Goal: Information Seeking & Learning: Learn about a topic

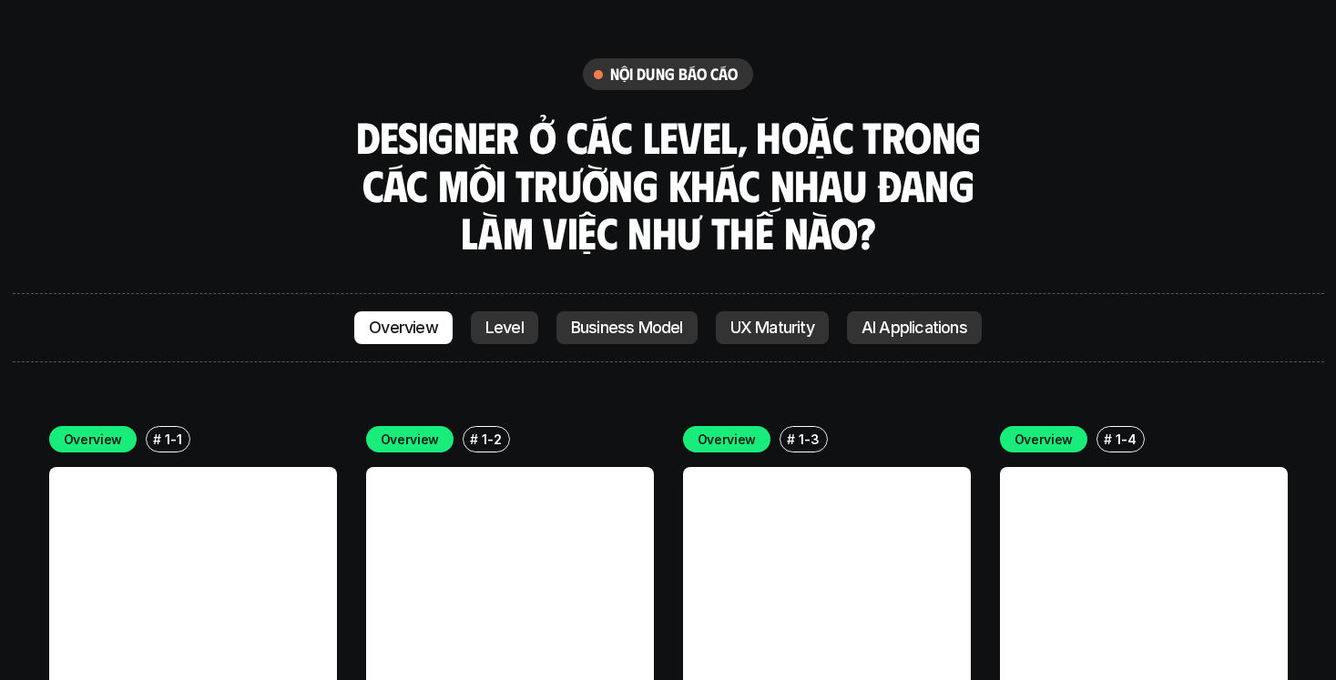
scroll to position [5035, 0]
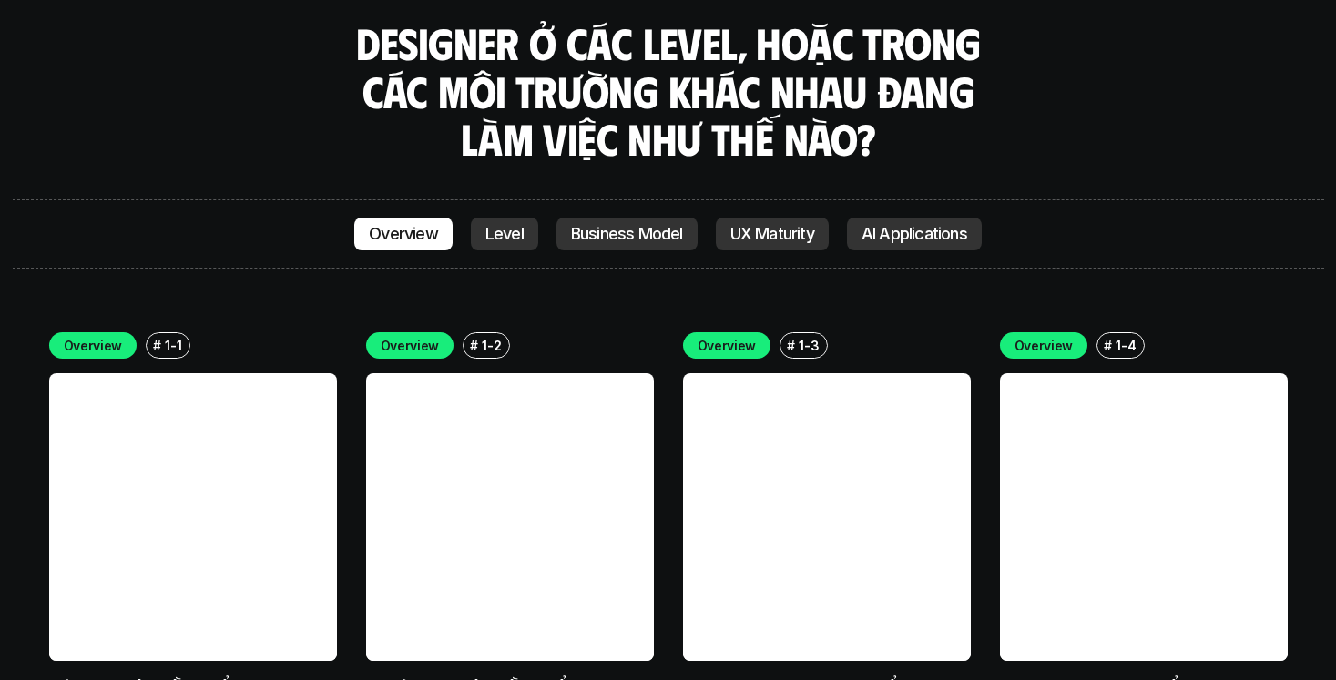
click at [414, 444] on link at bounding box center [510, 517] width 288 height 288
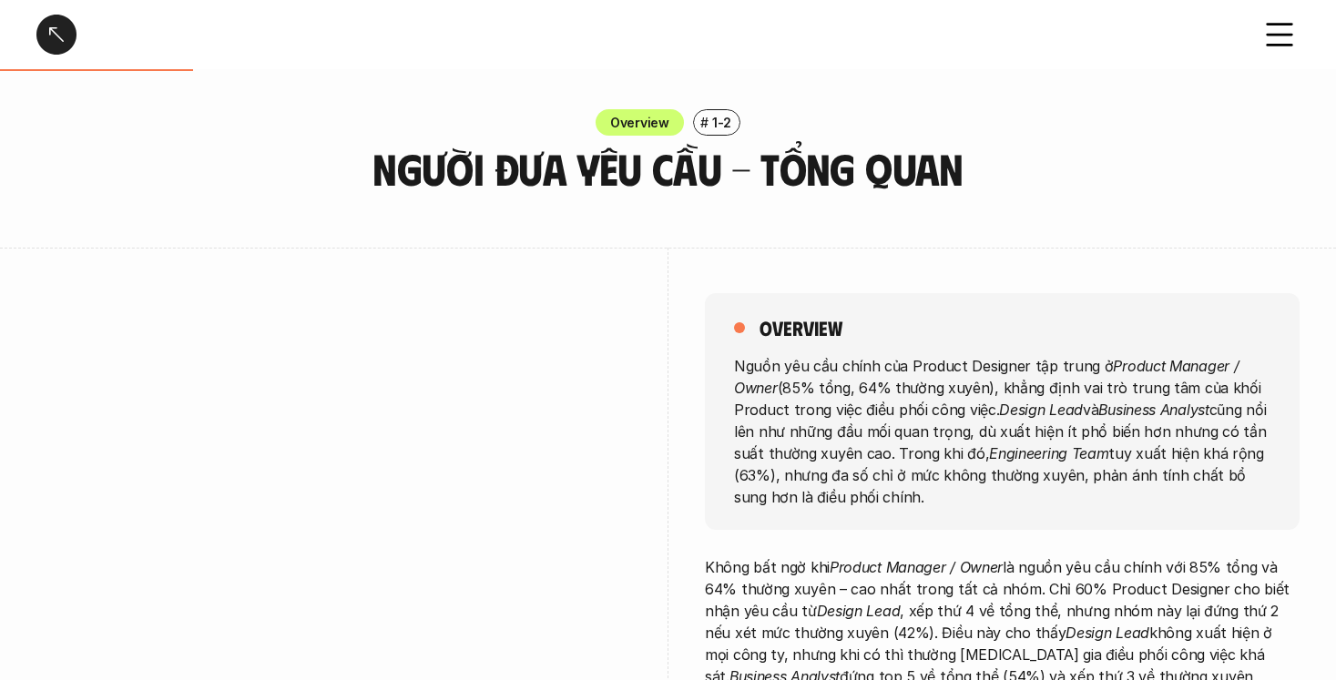
click at [66, 42] on div at bounding box center [56, 35] width 40 height 40
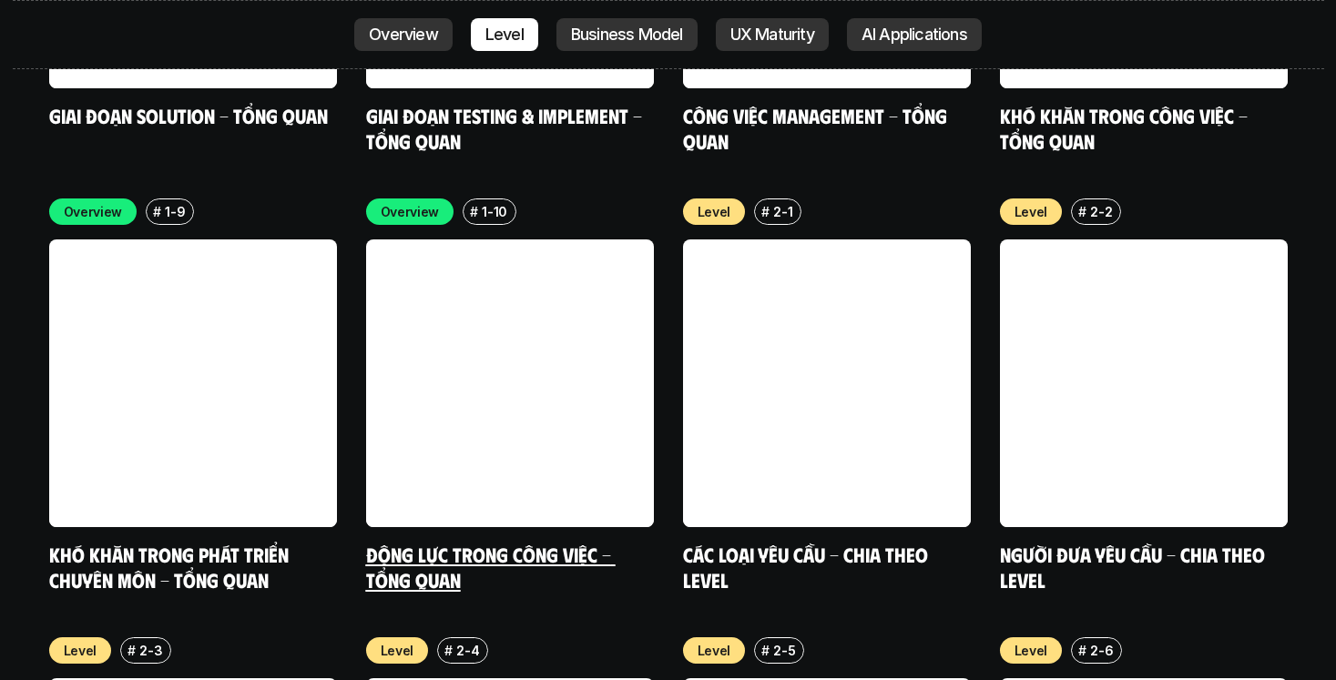
scroll to position [6052, 0]
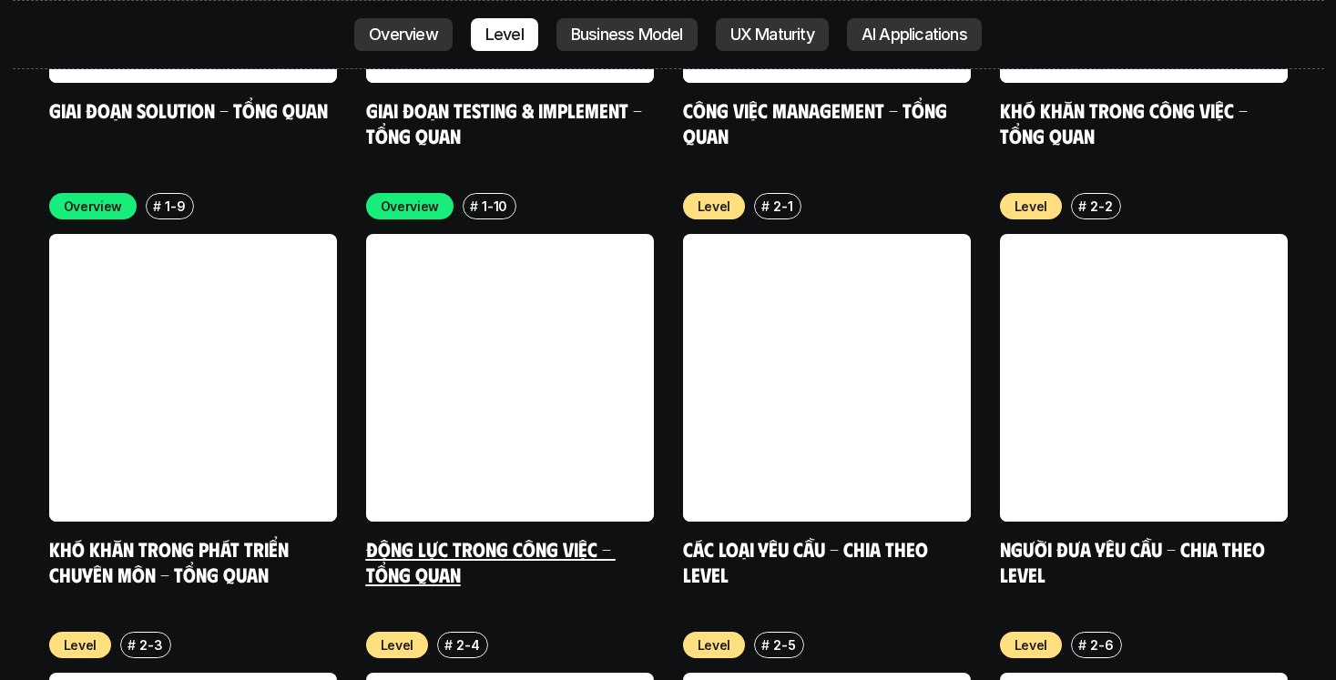
click at [561, 537] on link "Động lực trong công việc - Tổng quan" at bounding box center [491, 562] width 250 height 50
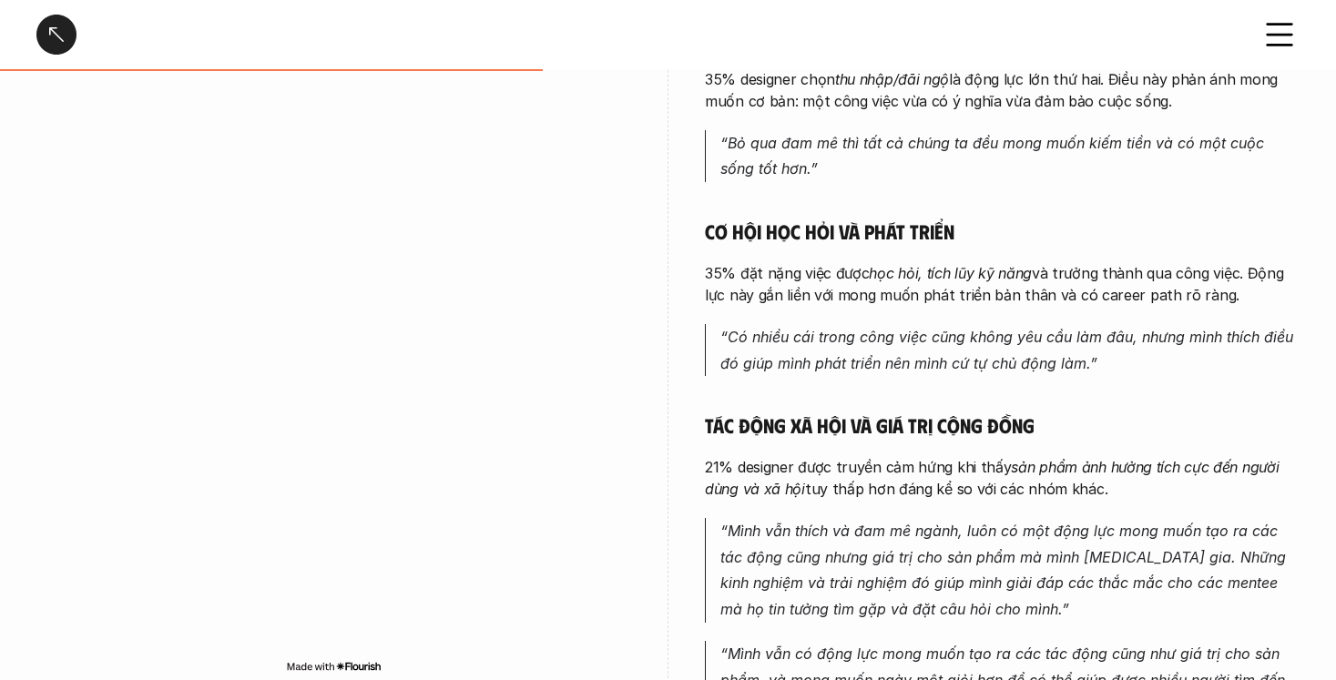
scroll to position [778, 0]
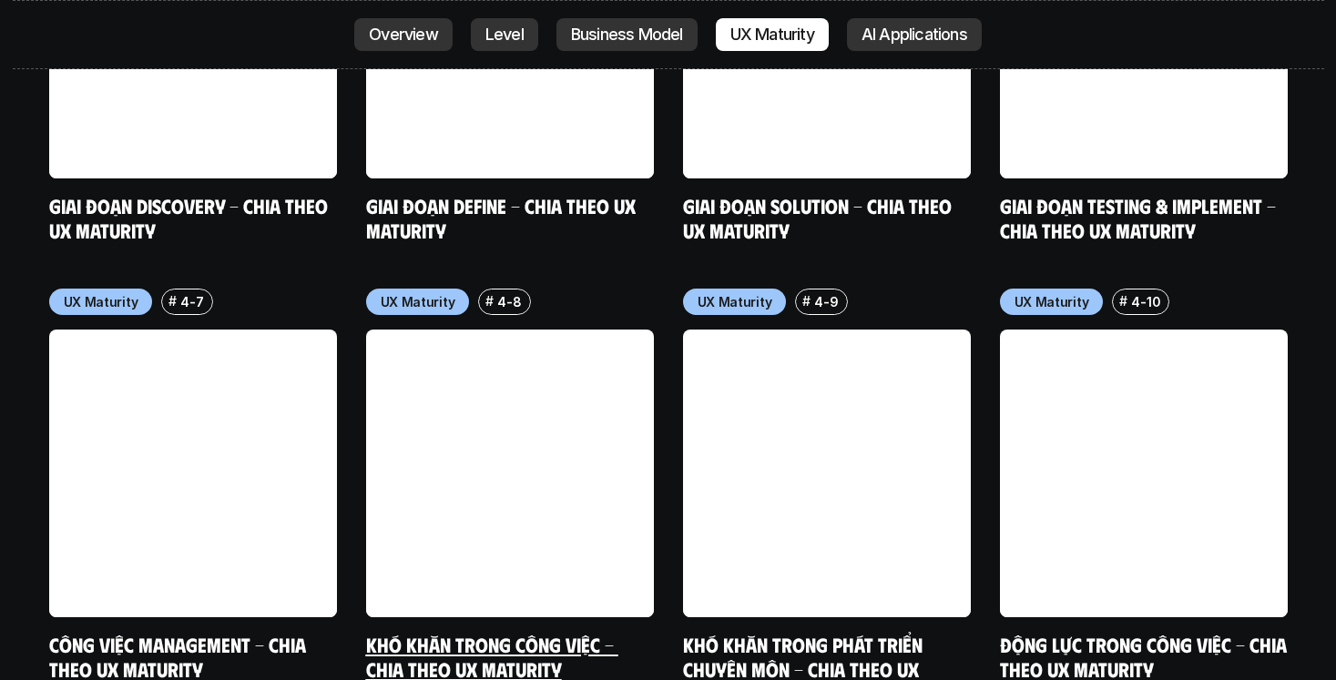
scroll to position [9059, 0]
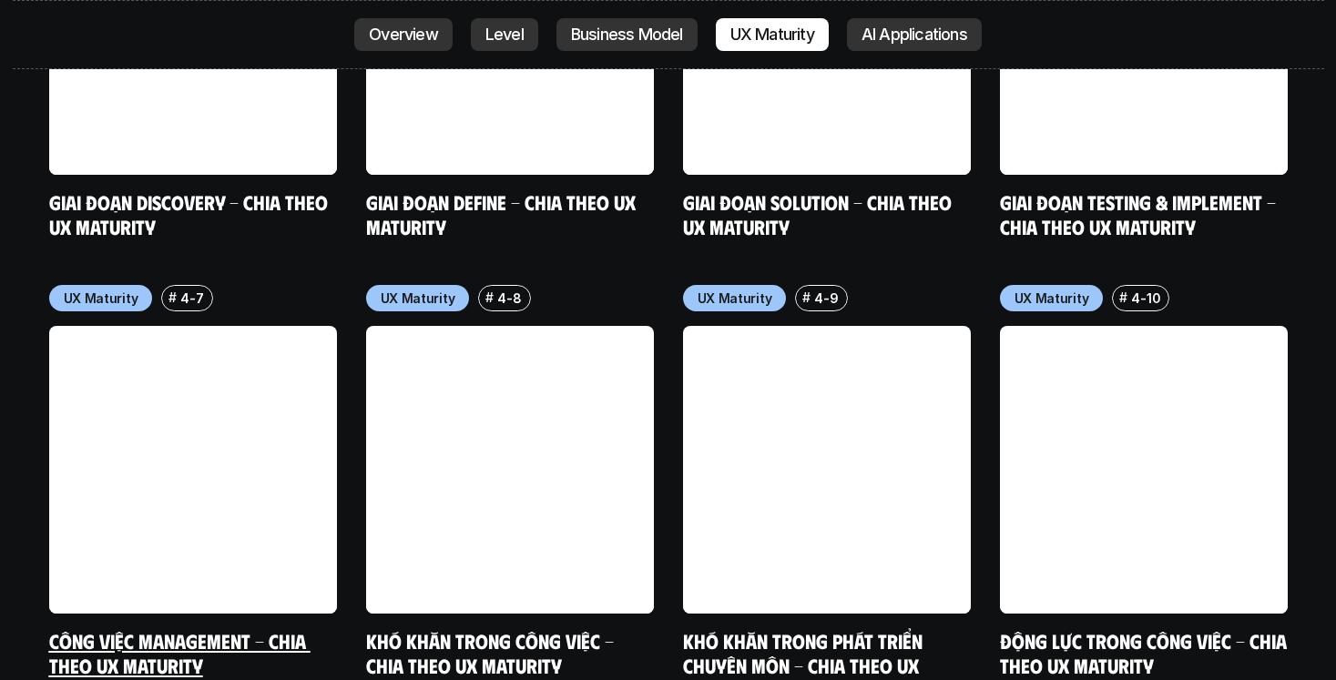
click at [190, 289] on p "4-7" at bounding box center [191, 298] width 23 height 19
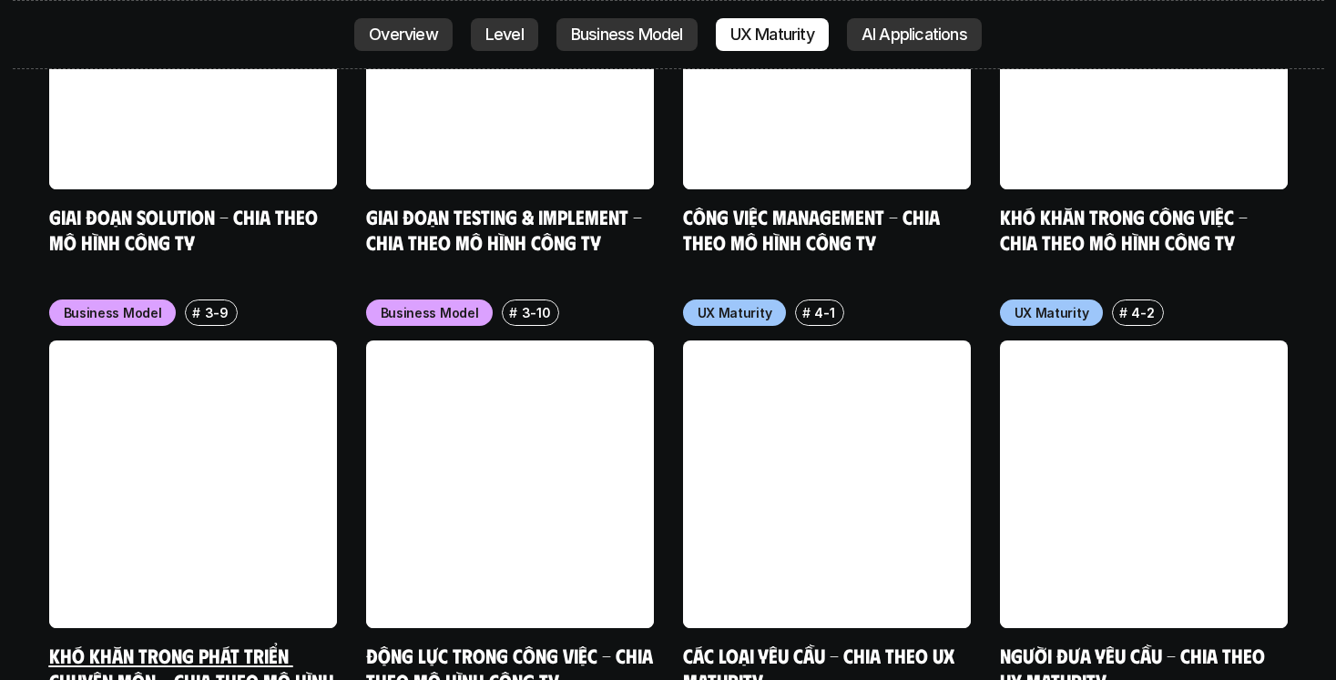
scroll to position [8188, 0]
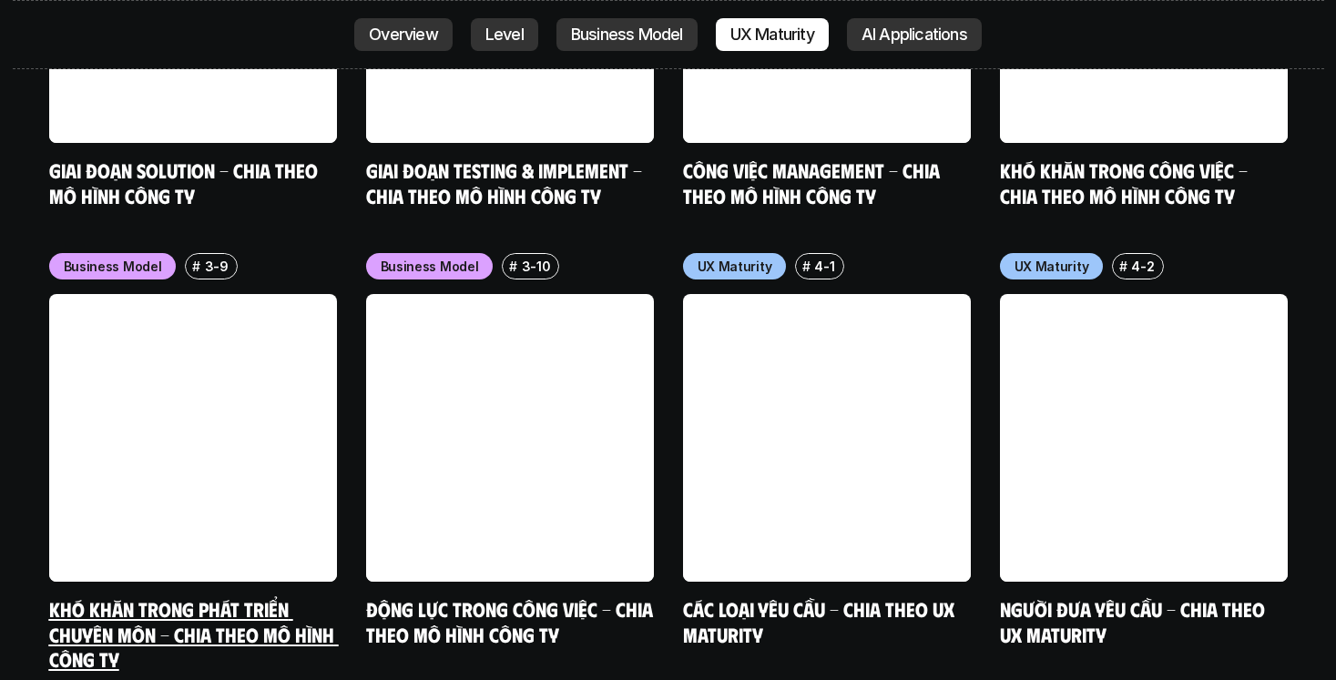
click at [126, 257] on p "Business Model" at bounding box center [113, 266] width 98 height 19
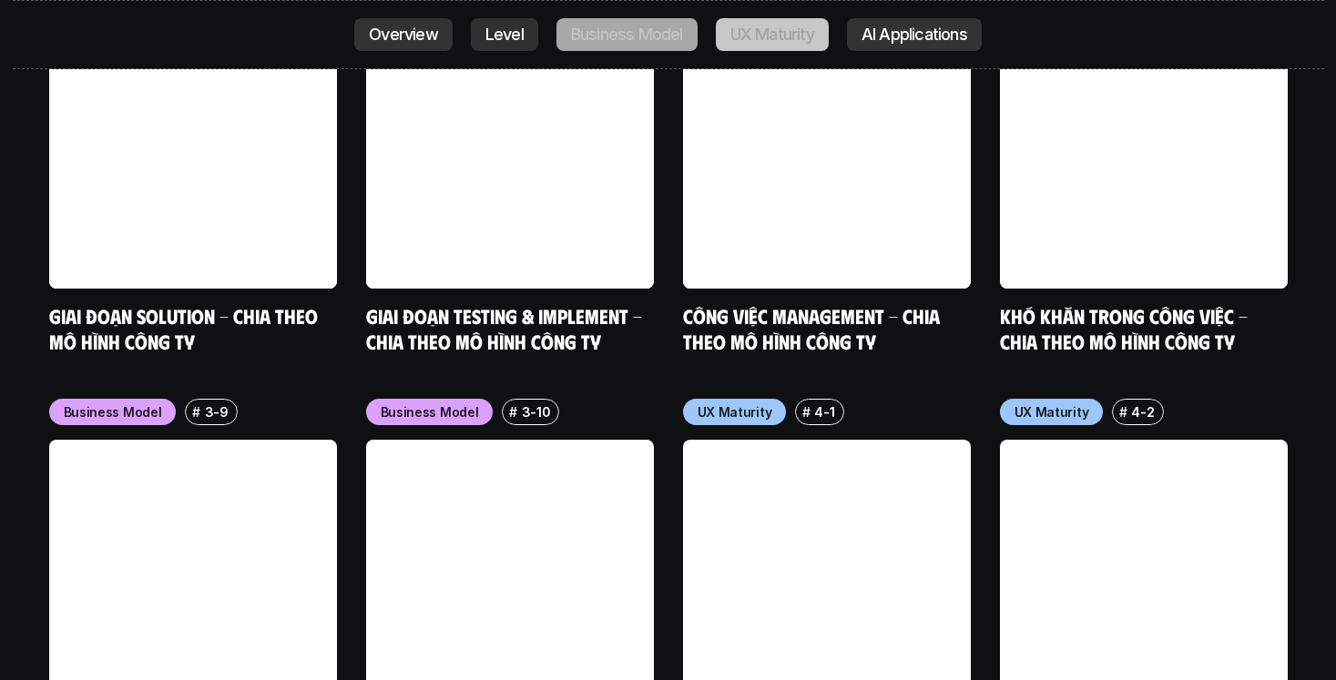
scroll to position [8060, 0]
